Goal: Transaction & Acquisition: Purchase product/service

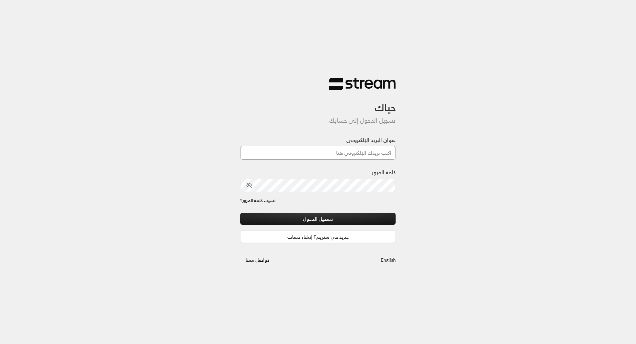
click at [349, 154] on input "عنوان البريد الإلكتروني" at bounding box center [318, 153] width 156 height 14
type input "technology+v2@streampay.sa"
click at [467, 208] on div "حياك تسجيل الدخول إلى حسابك عنوان البريد الإلكتروني technology+v2@streampay.sa …" at bounding box center [318, 172] width 636 height 344
click at [363, 217] on button "تسجيل الدخول" at bounding box center [318, 219] width 156 height 12
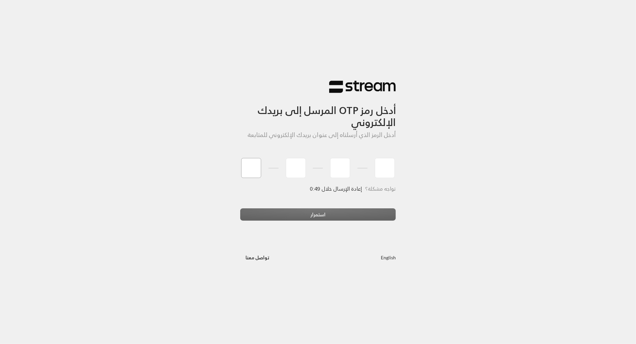
type input "4"
type input "0"
type input "4"
type input "0"
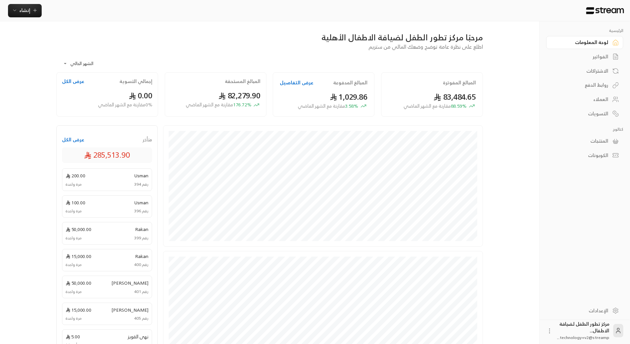
click at [594, 53] on div "الفواتير" at bounding box center [581, 56] width 54 height 7
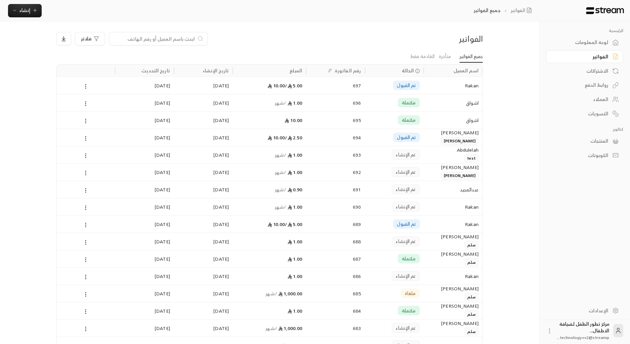
click at [591, 47] on link "لوحة المعلومات" at bounding box center [584, 42] width 77 height 13
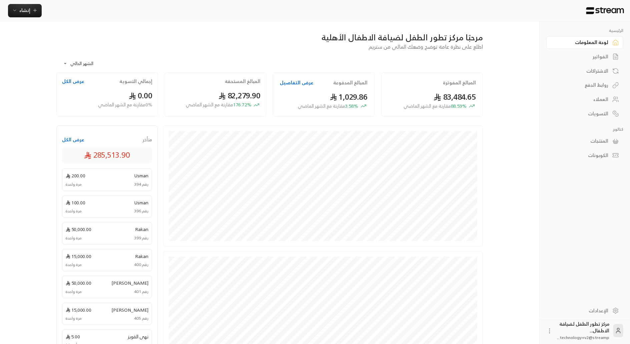
click at [595, 310] on div "الإعدادات" at bounding box center [581, 310] width 54 height 7
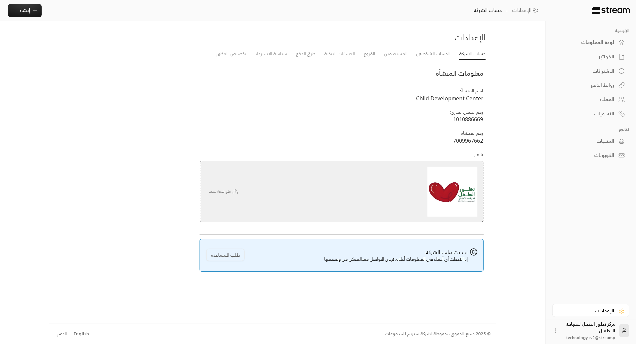
click at [595, 42] on div "لوحة المعلومات" at bounding box center [588, 42] width 54 height 7
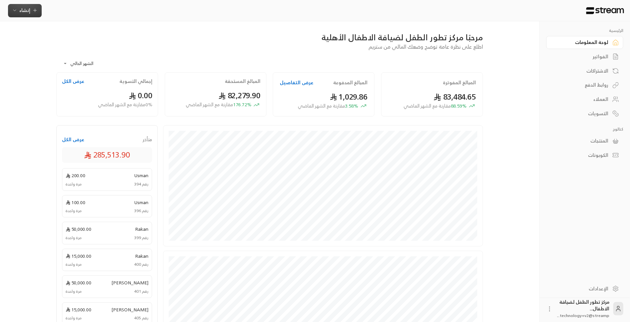
click at [19, 10] on span "إنشاء" at bounding box center [24, 10] width 11 height 8
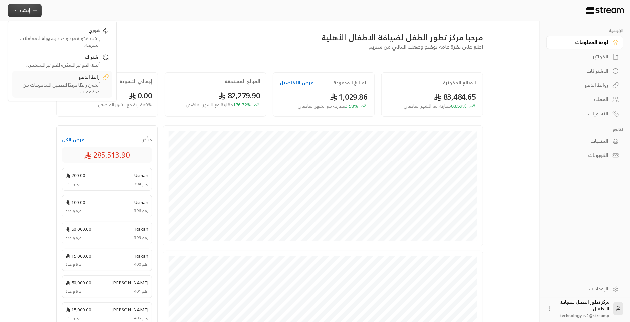
click at [85, 81] on div "رابط الدفع" at bounding box center [58, 78] width 84 height 8
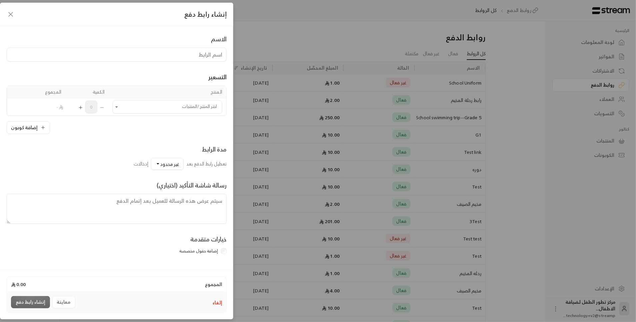
click at [121, 54] on input at bounding box center [117, 55] width 220 height 14
type input "رحلة المطعم"
click at [160, 105] on input "اختر المنتج/المنتجات" at bounding box center [168, 107] width 110 height 12
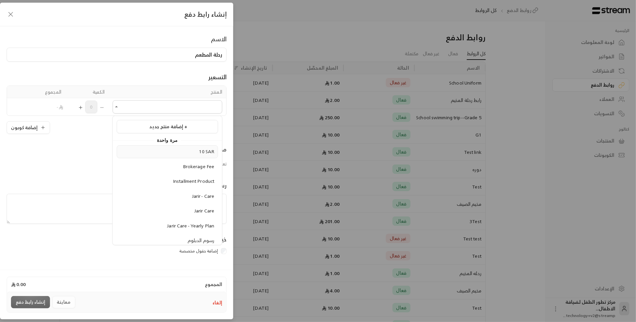
click at [180, 156] on li "10 SAR" at bounding box center [167, 151] width 101 height 13
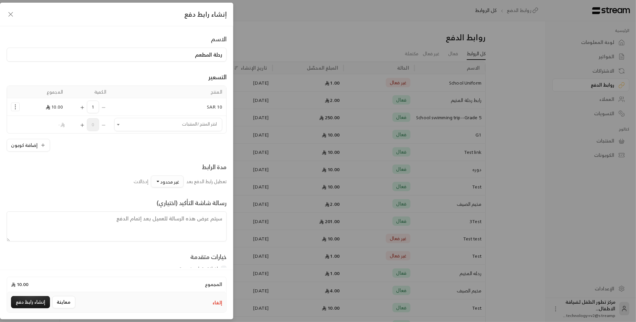
click at [176, 180] on span "غير محدود" at bounding box center [169, 182] width 19 height 8
click at [192, 220] on textarea at bounding box center [117, 227] width 220 height 30
type textarea "الرجاء ارتداء زي محدد"
click at [12, 15] on icon "button" at bounding box center [11, 14] width 8 height 8
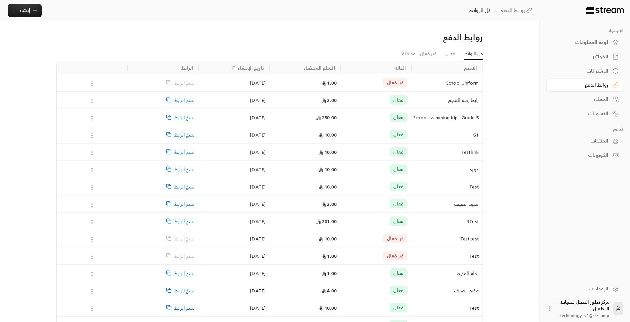
click at [180, 99] on span "نسخ الرابط" at bounding box center [184, 100] width 20 height 17
click at [446, 54] on link "فعال" at bounding box center [450, 54] width 10 height 12
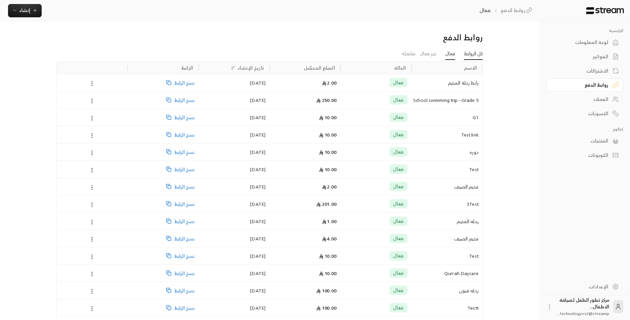
click at [472, 51] on link "كل الروابط" at bounding box center [473, 54] width 19 height 12
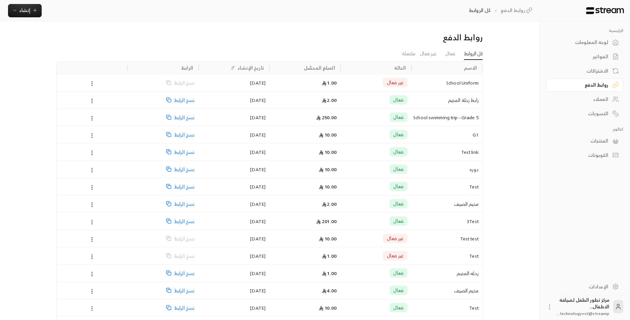
click at [597, 96] on div "العملاء" at bounding box center [581, 99] width 54 height 7
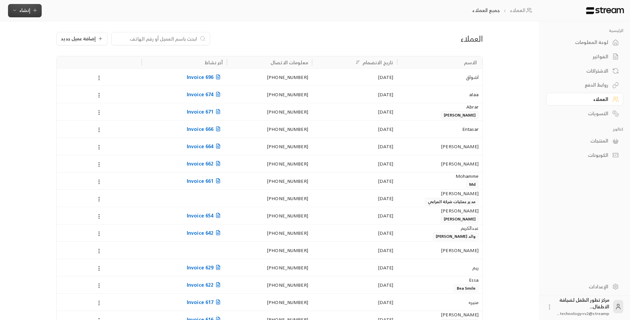
click at [25, 13] on span "إنشاء" at bounding box center [24, 10] width 11 height 8
click at [62, 50] on link "فوري إنشاء فاتورة مرة واحدة بسهولة للمعاملات السريعة." at bounding box center [62, 37] width 100 height 27
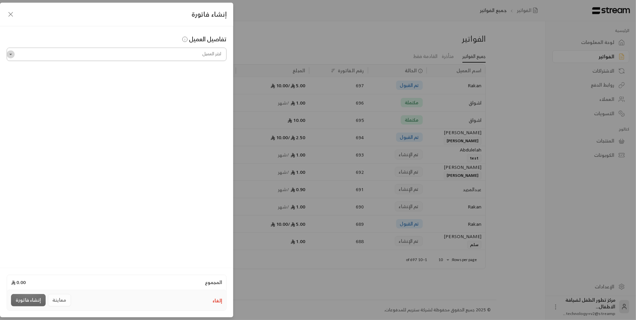
click at [9, 54] on icon "Open" at bounding box center [10, 54] width 7 height 7
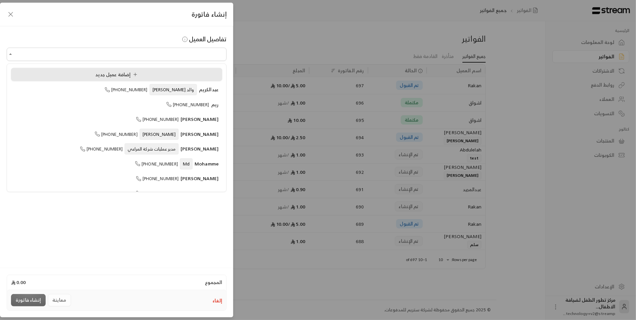
click at [118, 69] on li "إضافة عميل جديد" at bounding box center [116, 74] width 211 height 13
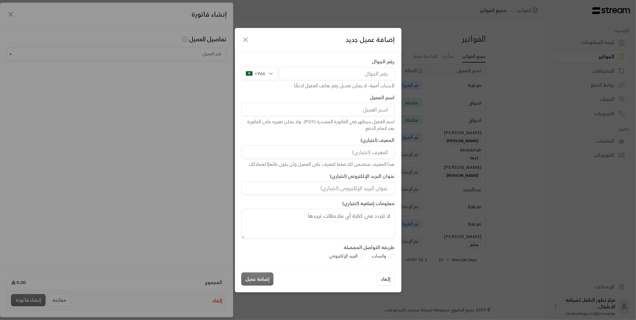
click at [349, 71] on input "tel" at bounding box center [337, 73] width 115 height 13
type input "544345332"
click at [376, 110] on input at bounding box center [318, 109] width 153 height 13
type input "اشواق"
click at [374, 152] on input at bounding box center [318, 152] width 153 height 13
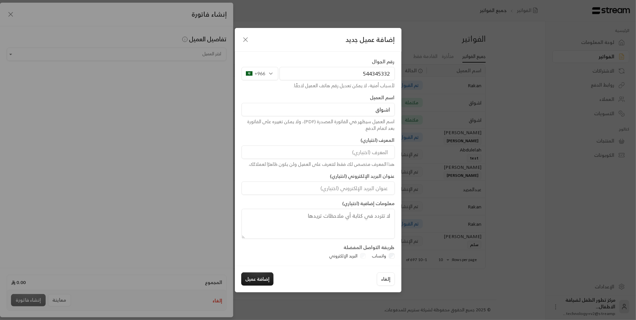
click at [392, 190] on input "البريد الإلكتروني" at bounding box center [318, 188] width 153 height 13
click at [256, 282] on button "إضافة عميل" at bounding box center [257, 279] width 32 height 13
type input "**********"
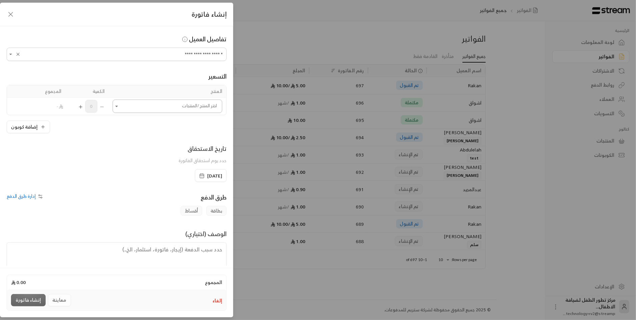
click at [134, 106] on input "اختر العميل" at bounding box center [168, 107] width 110 height 12
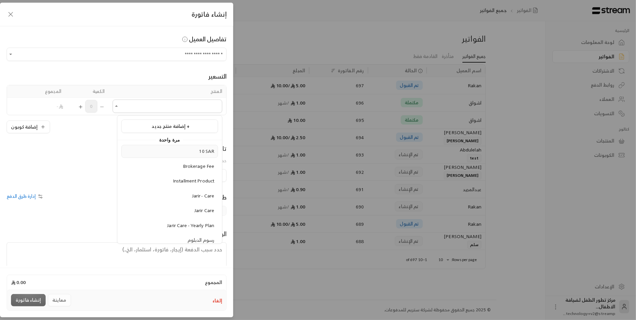
click at [171, 152] on div "10 SAR" at bounding box center [169, 151] width 89 height 7
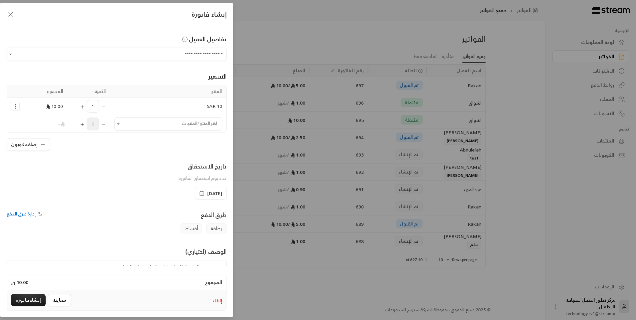
click at [207, 192] on span "[DATE]" at bounding box center [214, 193] width 15 height 7
click at [102, 209] on div "**********" at bounding box center [116, 146] width 233 height 240
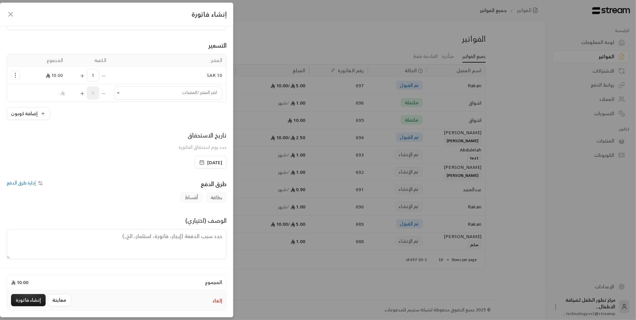
click at [35, 183] on span "إدارة طرق الدفع" at bounding box center [21, 183] width 29 height 8
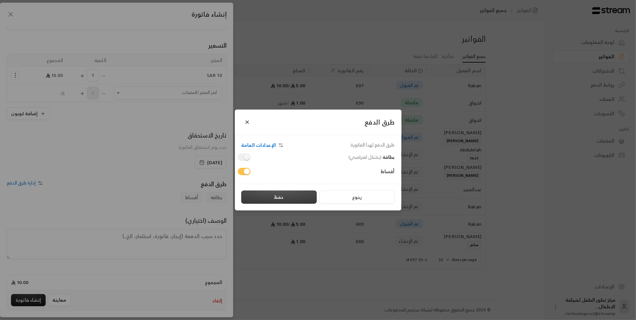
click at [277, 196] on button "حفظ" at bounding box center [279, 197] width 76 height 13
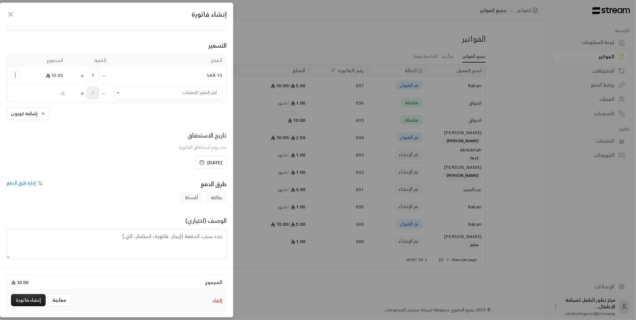
click at [29, 184] on span "إدارة طرق الدفع" at bounding box center [21, 183] width 29 height 8
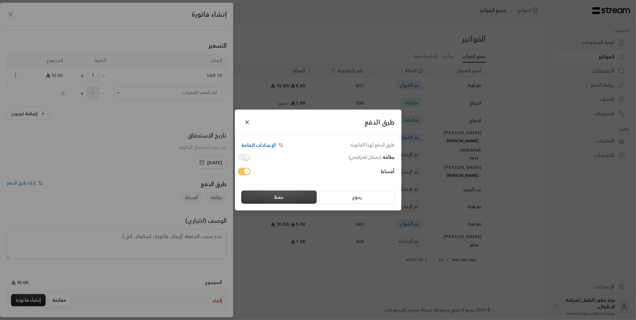
click at [278, 199] on button "حفظ" at bounding box center [279, 197] width 76 height 13
